Goal: Transaction & Acquisition: Purchase product/service

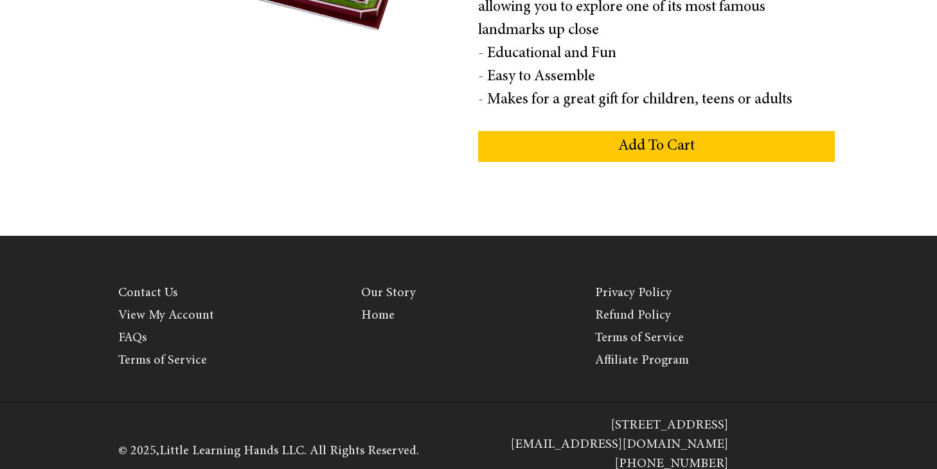
scroll to position [542, 0]
